Goal: Information Seeking & Learning: Learn about a topic

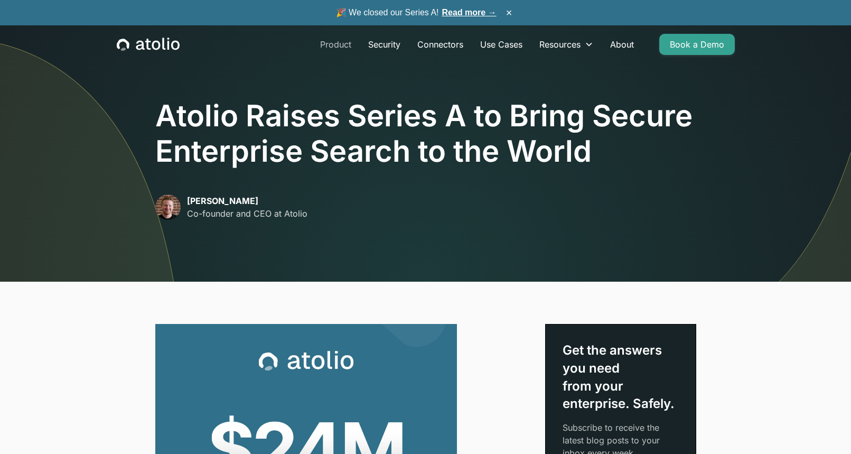
click at [329, 37] on link "Product" at bounding box center [336, 44] width 48 height 21
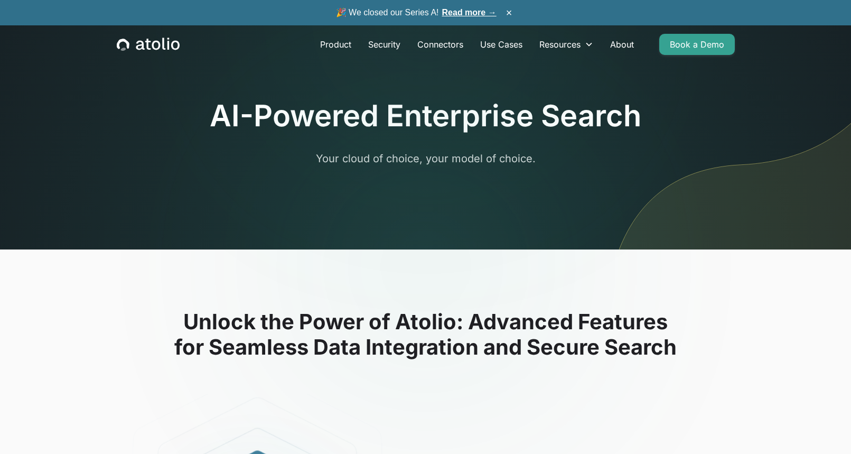
click at [459, 18] on span "🎉 We closed our Series A! Read more →" at bounding box center [416, 12] width 161 height 13
click at [459, 12] on link "Read more →" at bounding box center [469, 12] width 54 height 9
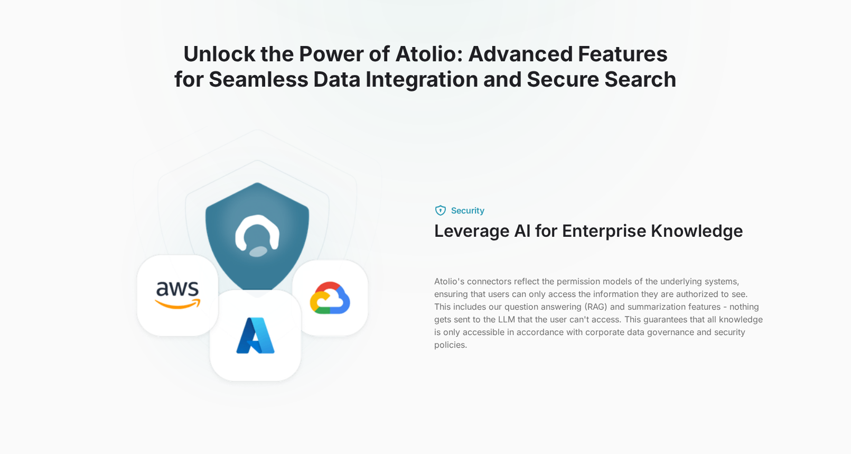
scroll to position [252, 0]
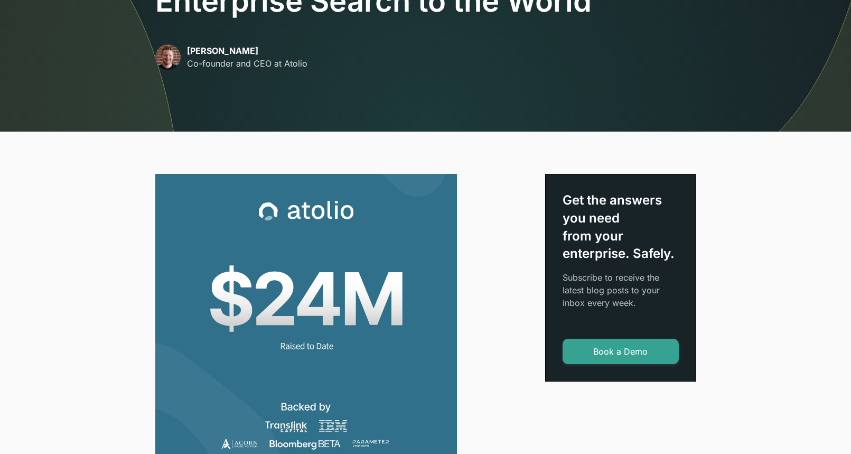
scroll to position [159, 0]
